Goal: Transaction & Acquisition: Purchase product/service

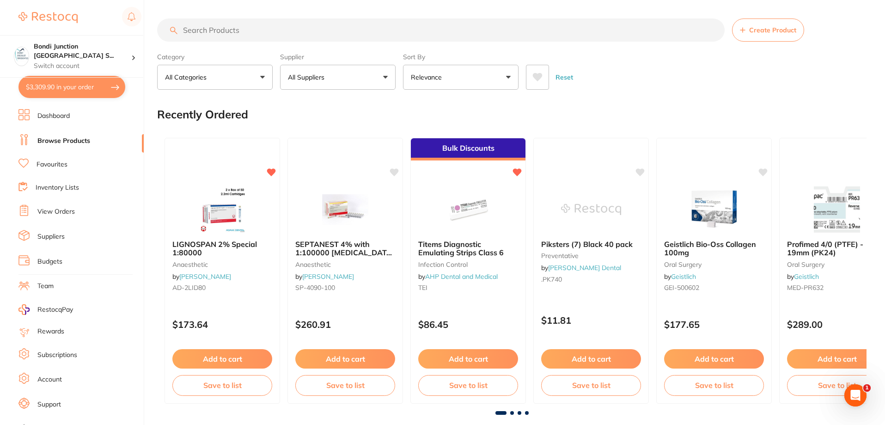
click at [77, 91] on button "$3,309.90 in your order" at bounding box center [71, 87] width 107 height 22
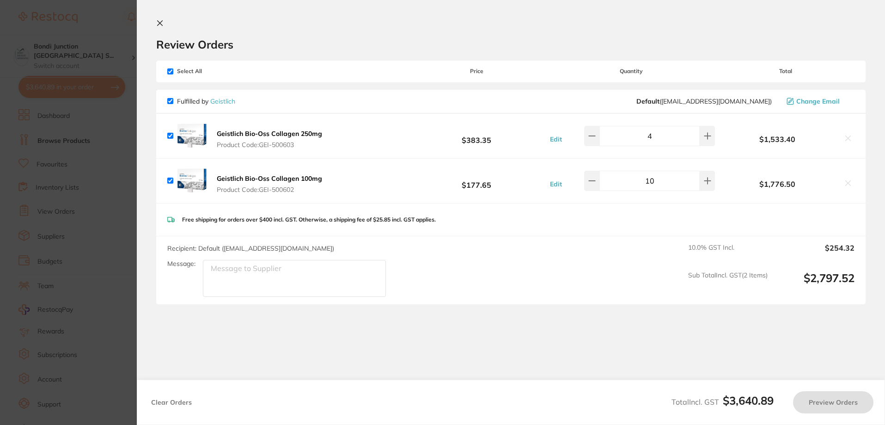
checkbox input "true"
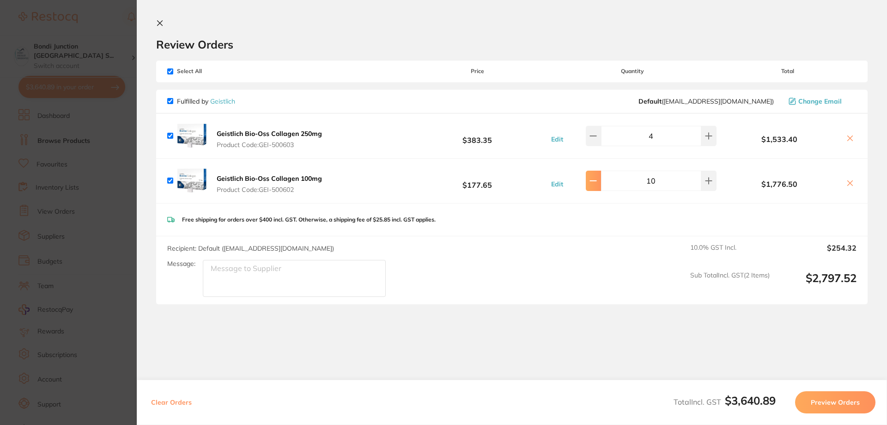
click at [598, 184] on button at bounding box center [593, 180] width 15 height 20
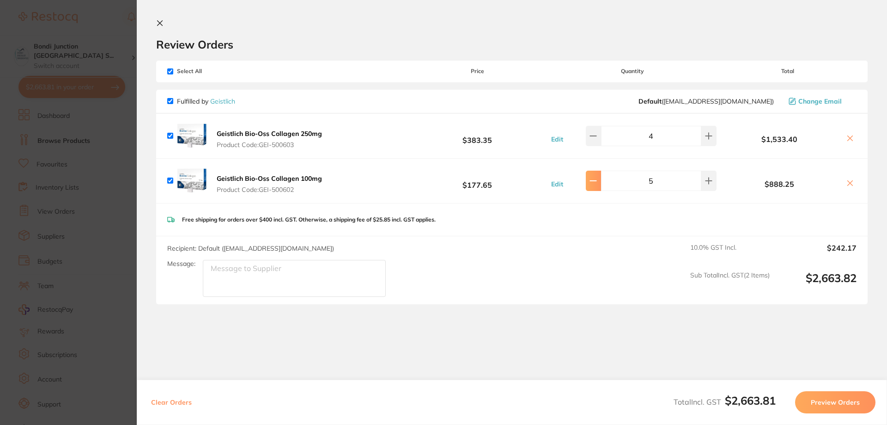
click at [598, 184] on button at bounding box center [593, 180] width 15 height 20
click at [709, 181] on button at bounding box center [708, 180] width 15 height 20
type input "5"
click at [601, 137] on button at bounding box center [593, 136] width 15 height 20
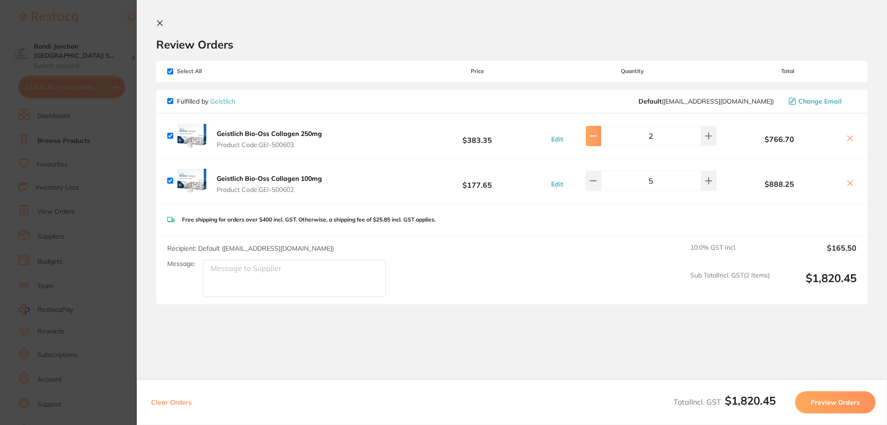
click at [593, 137] on icon at bounding box center [592, 135] width 7 height 7
type input "1"
click at [816, 400] on button "Preview Orders" at bounding box center [835, 402] width 80 height 22
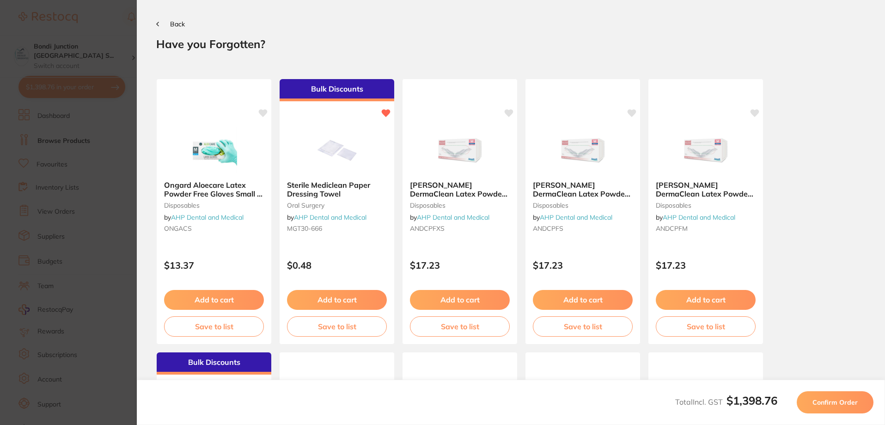
click at [816, 400] on span "Confirm Order" at bounding box center [834, 402] width 45 height 8
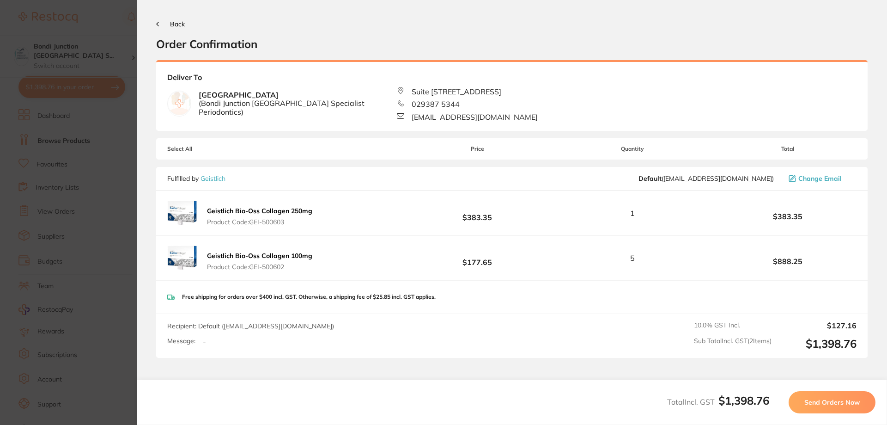
click at [816, 400] on span "Send Orders Now" at bounding box center [831, 402] width 55 height 8
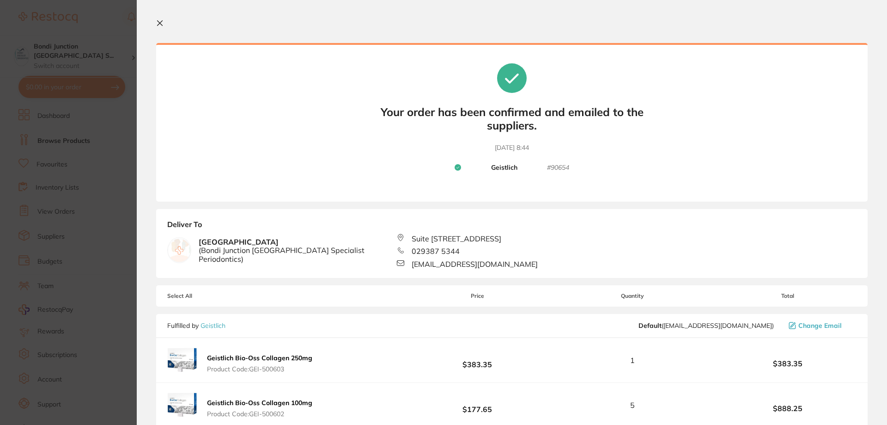
click at [163, 26] on icon at bounding box center [159, 22] width 7 height 7
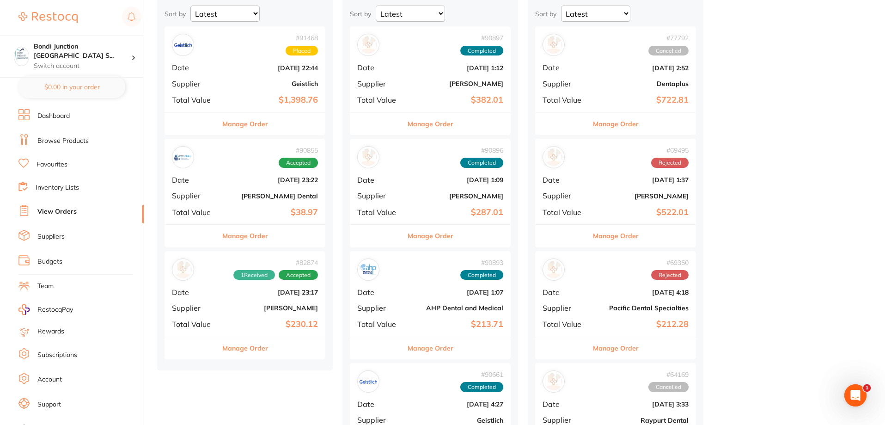
scroll to position [92, 0]
